Goal: Transaction & Acquisition: Purchase product/service

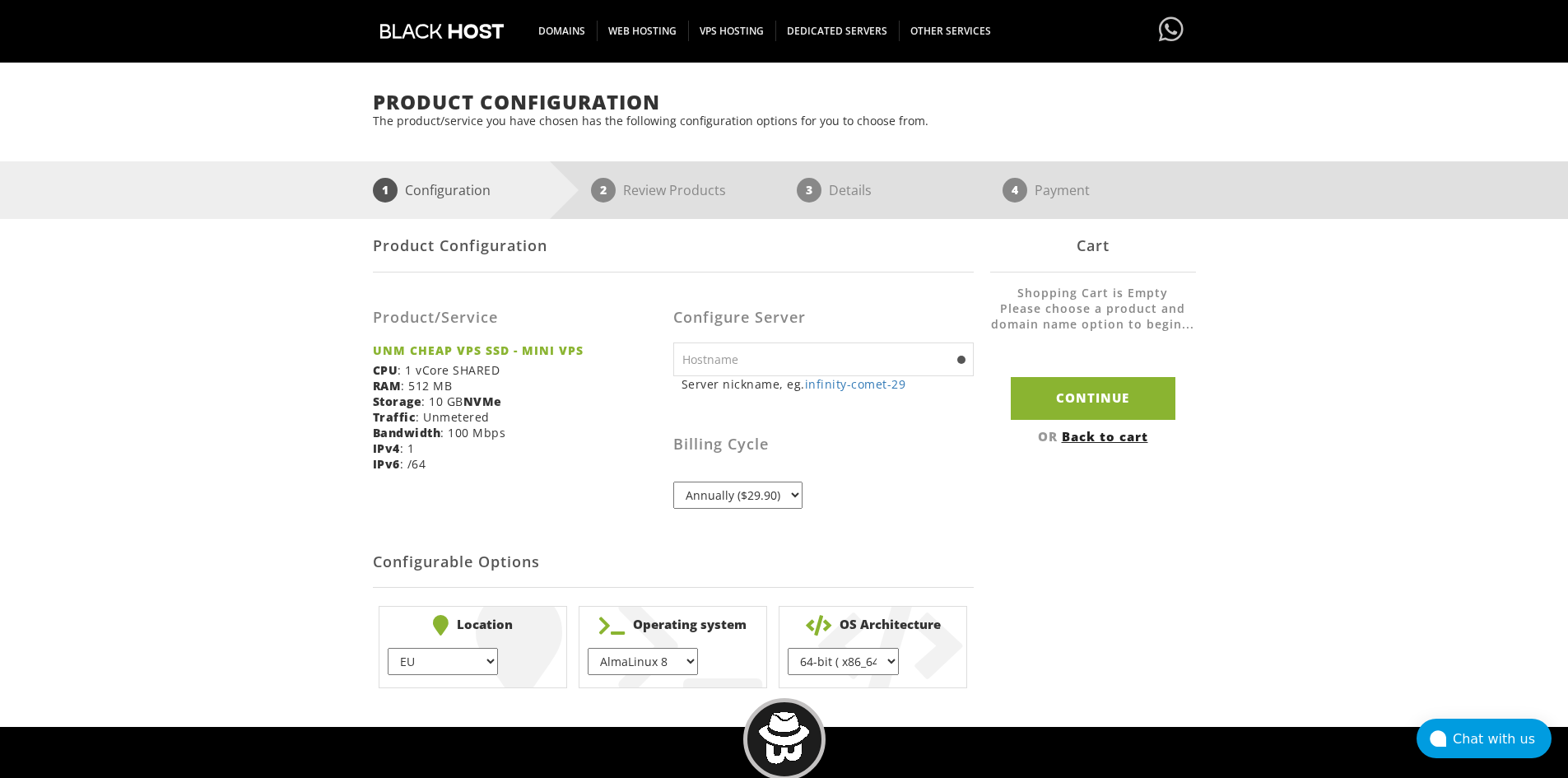
scroll to position [164, 0]
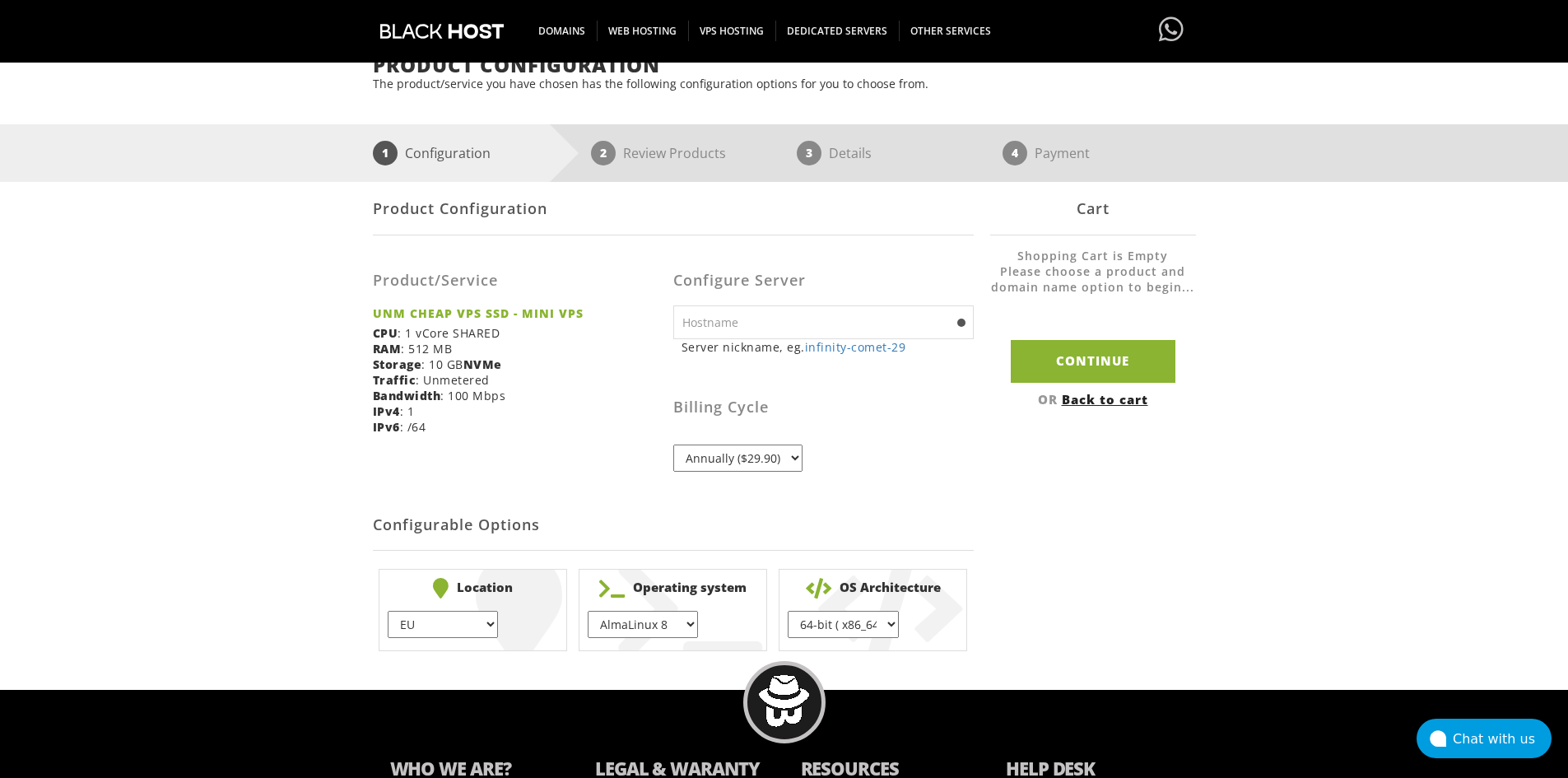
click at [772, 453] on select "Annually ($29.90)" at bounding box center [738, 458] width 129 height 28
click at [649, 630] on select "AlmaLinux 8 } AlmaLinux 9 } AlmaLinux 10 } Rocky Linux 8 } CentOS 7 } CentOS 8 …" at bounding box center [643, 624] width 110 height 28
select select "1223"
click at [588, 611] on select "AlmaLinux 8 } AlmaLinux 9 } AlmaLinux 10 } Rocky Linux 8 } CentOS 7 } CentOS 8 …" at bounding box center [643, 624] width 110 height 28
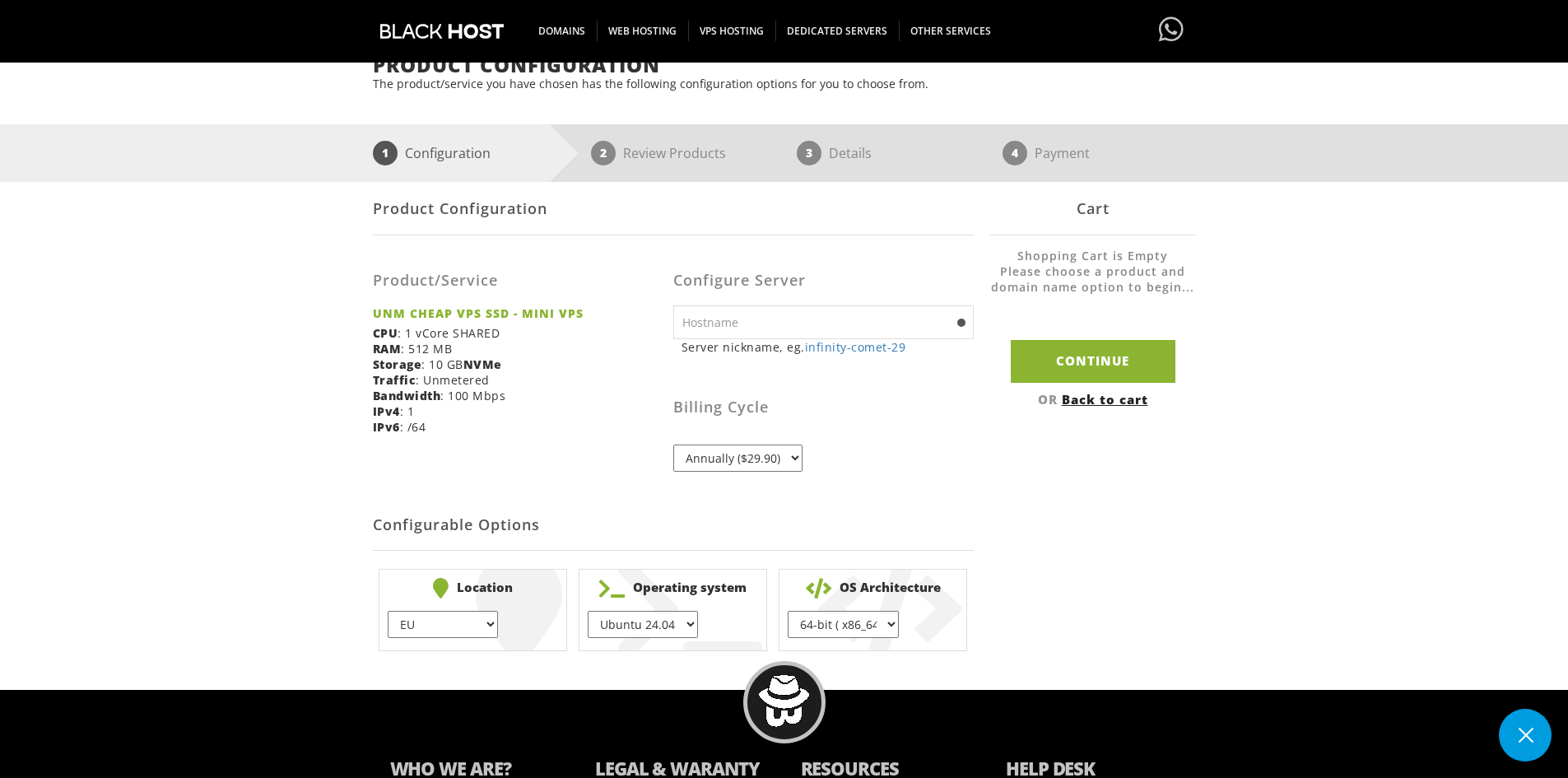
click at [775, 325] on input "text" at bounding box center [824, 323] width 300 height 34
click at [1064, 369] on input "Continue" at bounding box center [1092, 361] width 164 height 42
type input "infinity-comet-29"
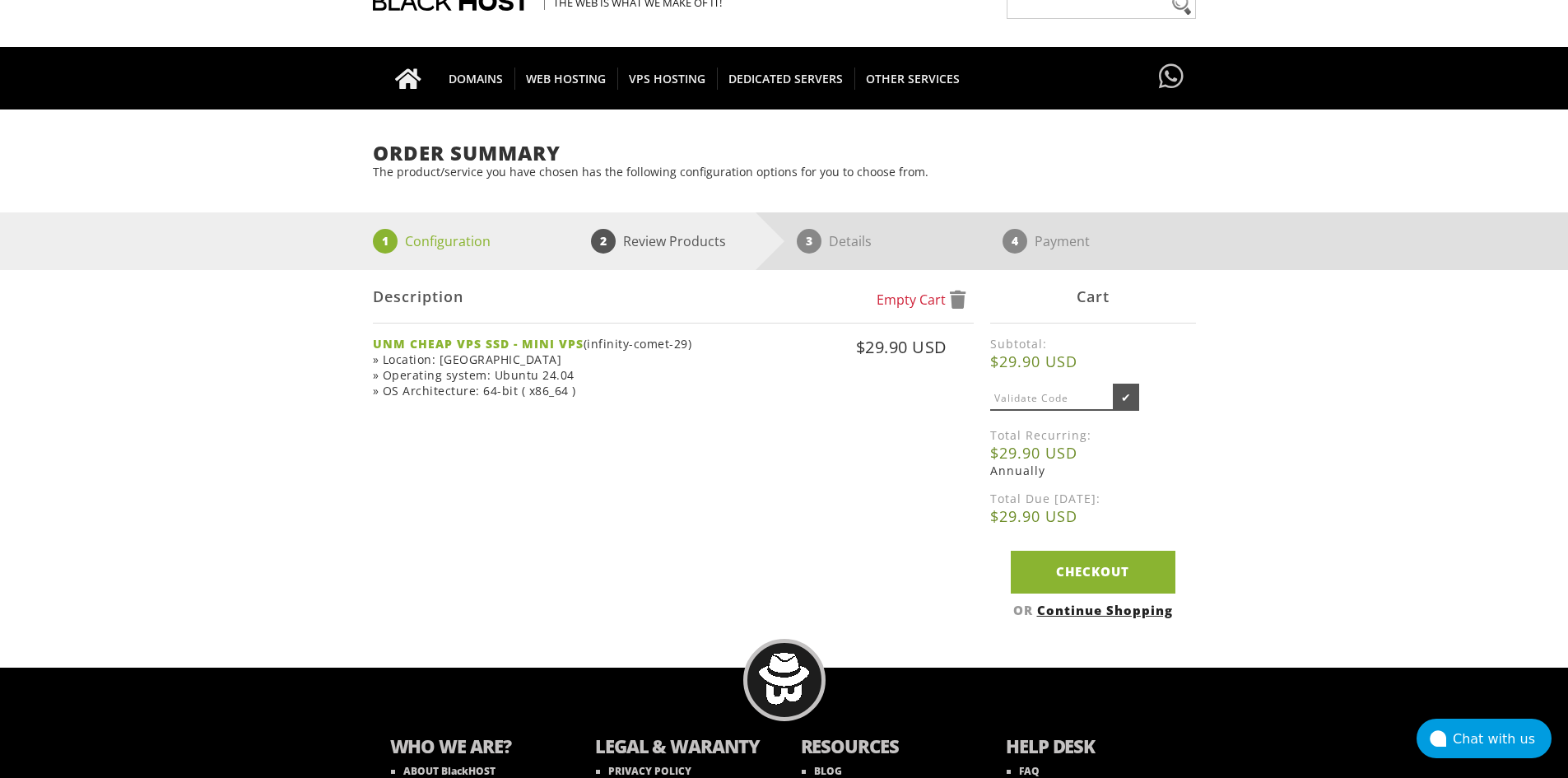
scroll to position [83, 0]
